Goal: Information Seeking & Learning: Learn about a topic

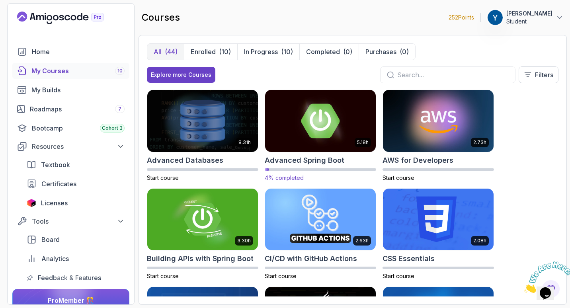
scroll to position [167, 0]
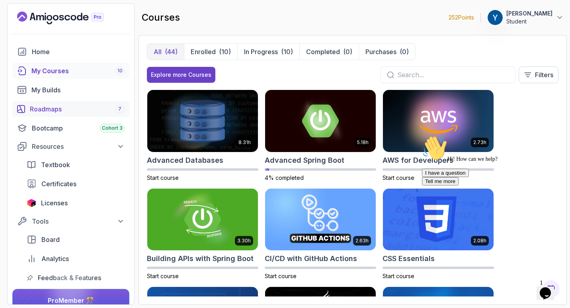
click at [81, 105] on div "Roadmaps 7" at bounding box center [77, 109] width 95 height 10
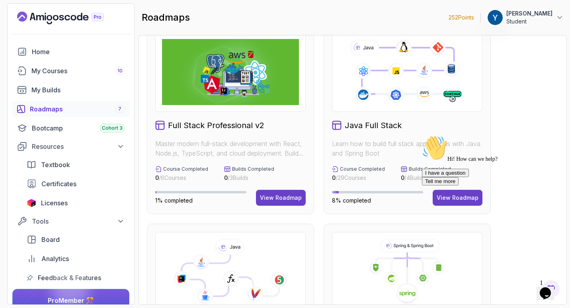
scroll to position [19, 0]
click at [452, 185] on div "Hi! How can we help? I have a question Tell me more" at bounding box center [493, 160] width 143 height 50
click at [452, 135] on div at bounding box center [493, 135] width 143 height 0
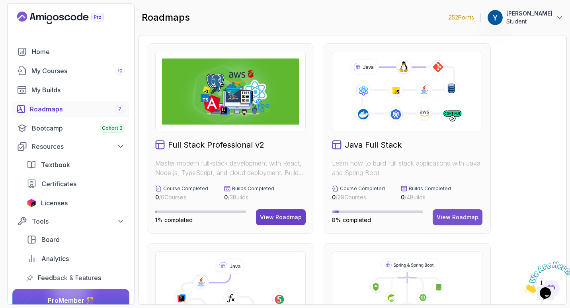
click at [455, 218] on div "View Roadmap" at bounding box center [457, 217] width 42 height 8
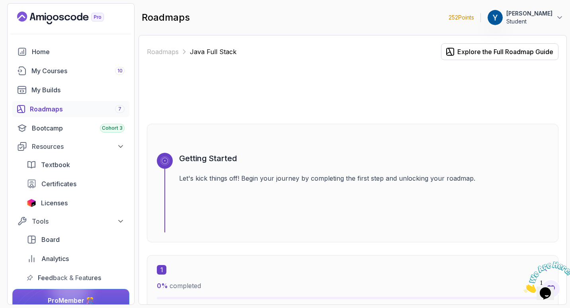
click at [337, 139] on div "Getting Started Let's kick things off! Begin your journey by completing the fir…" at bounding box center [352, 183] width 411 height 119
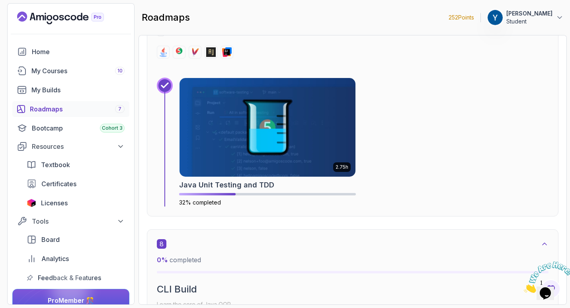
scroll to position [2383, 0]
click at [337, 139] on img at bounding box center [267, 127] width 176 height 99
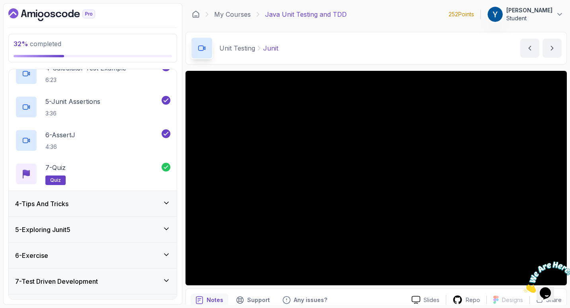
click at [105, 200] on div "4 - Tips And Tricks" at bounding box center [92, 204] width 155 height 10
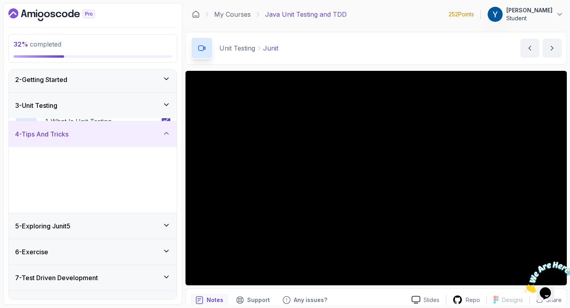
scroll to position [95, 0]
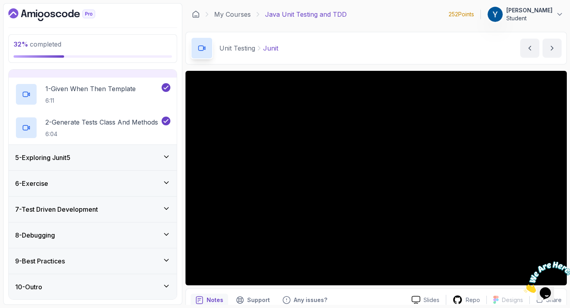
click at [105, 157] on div "5 - Exploring Junit5" at bounding box center [92, 158] width 155 height 10
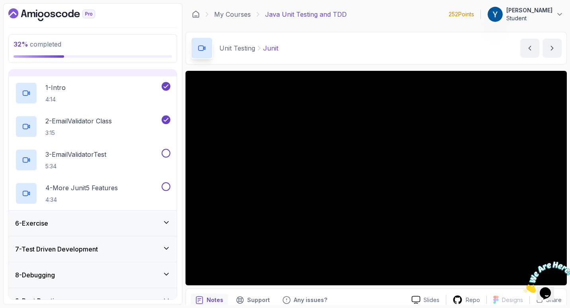
scroll to position [126, 0]
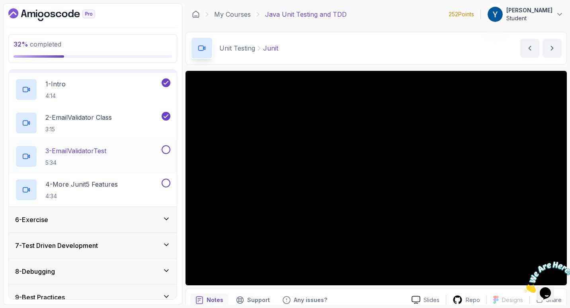
click at [106, 150] on p "3 - EmailValidatorTest" at bounding box center [75, 151] width 61 height 10
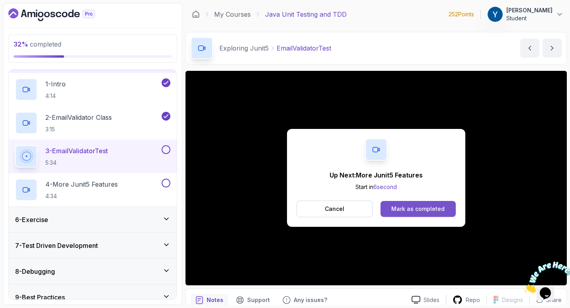
click at [395, 208] on div "Mark as completed" at bounding box center [417, 209] width 53 height 8
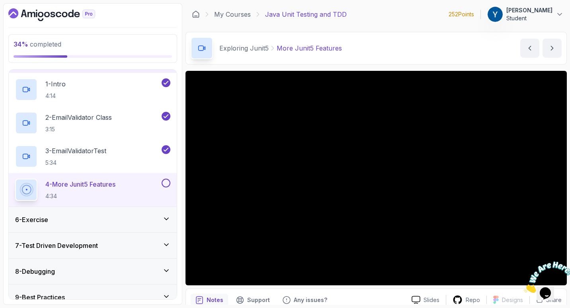
scroll to position [93, 0]
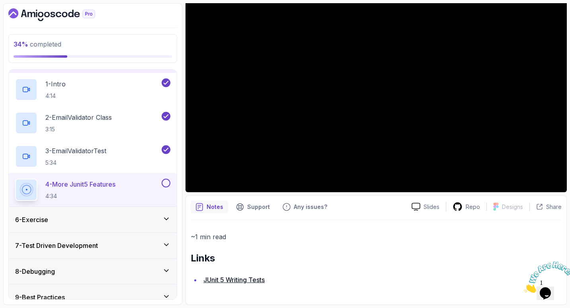
click at [355, 255] on h2 "Links" at bounding box center [376, 258] width 371 height 13
